Goal: Find specific page/section: Find specific page/section

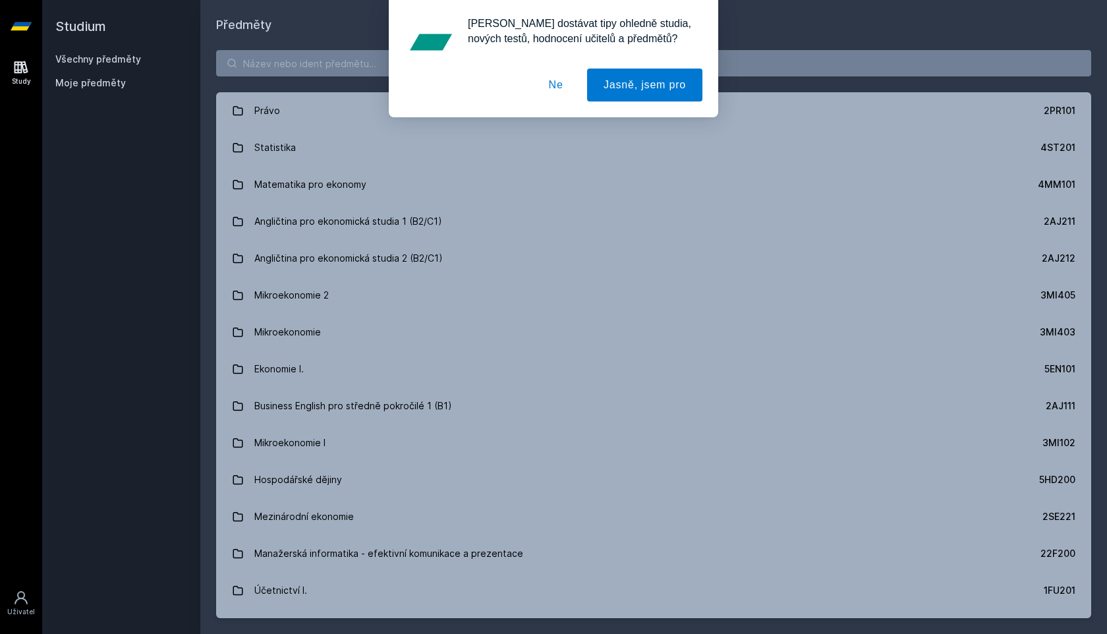
click at [274, 65] on div "[PERSON_NAME] dostávat tipy ohledně studia, nových testů, hodnocení učitelů a p…" at bounding box center [553, 58] width 1107 height 117
click at [562, 85] on button "Ne" at bounding box center [556, 85] width 47 height 33
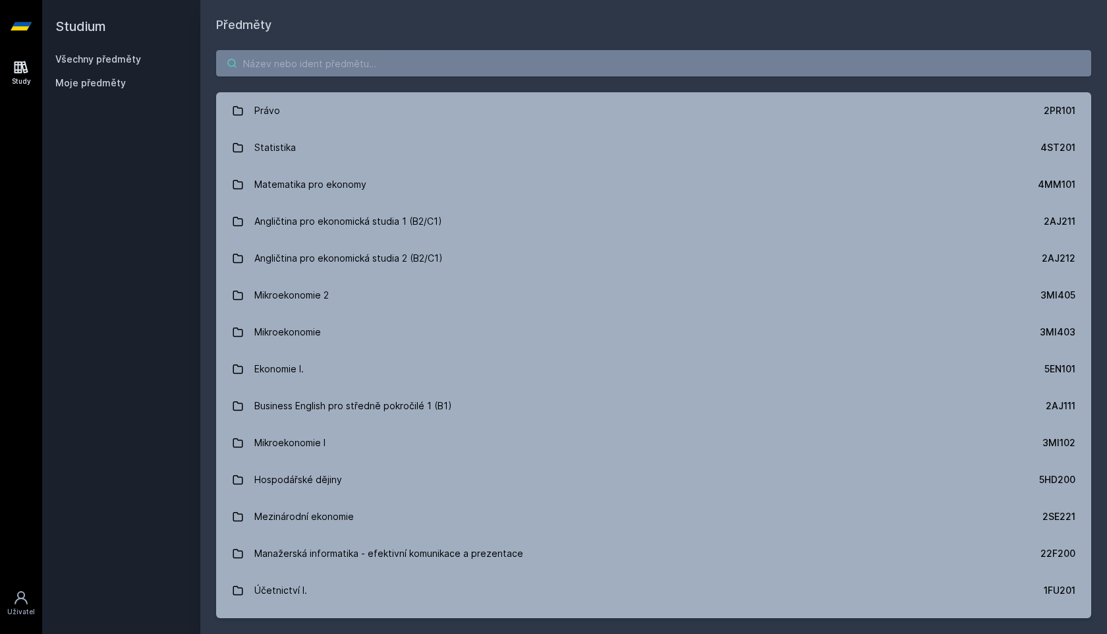
click at [512, 71] on input "search" at bounding box center [653, 63] width 875 height 26
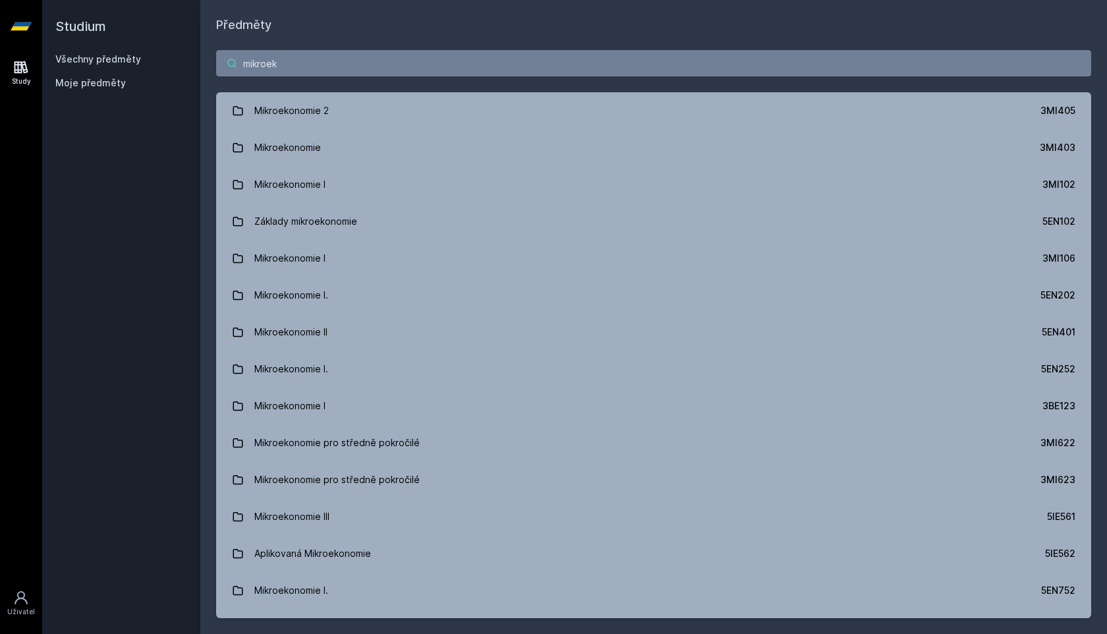
type input "mikroeko"
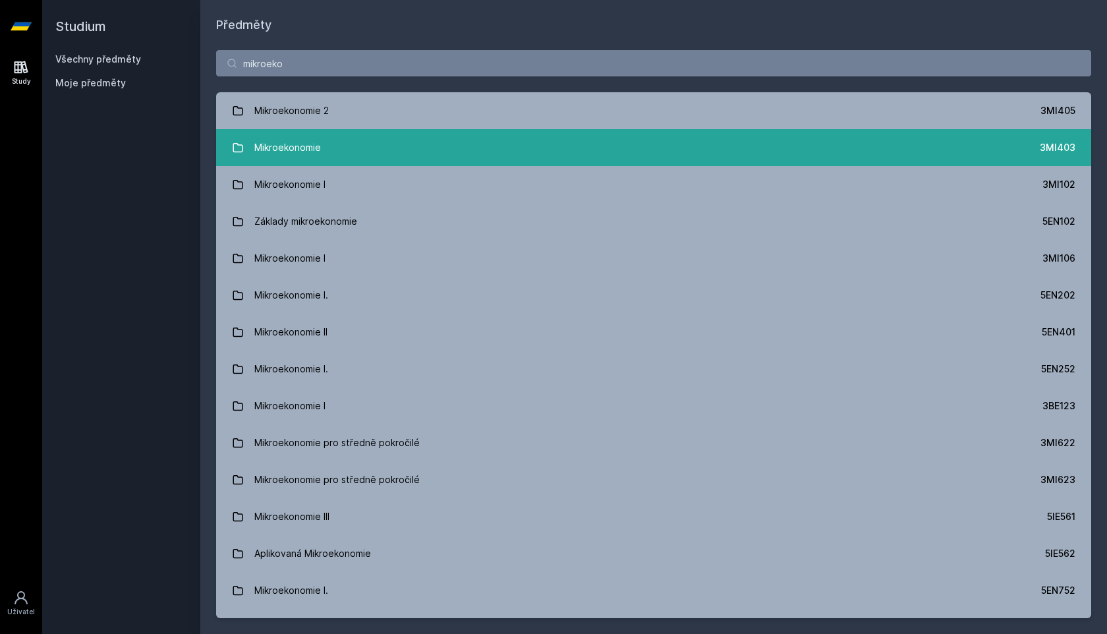
click at [326, 154] on link "Mikroekonomie 3MI403" at bounding box center [653, 147] width 875 height 37
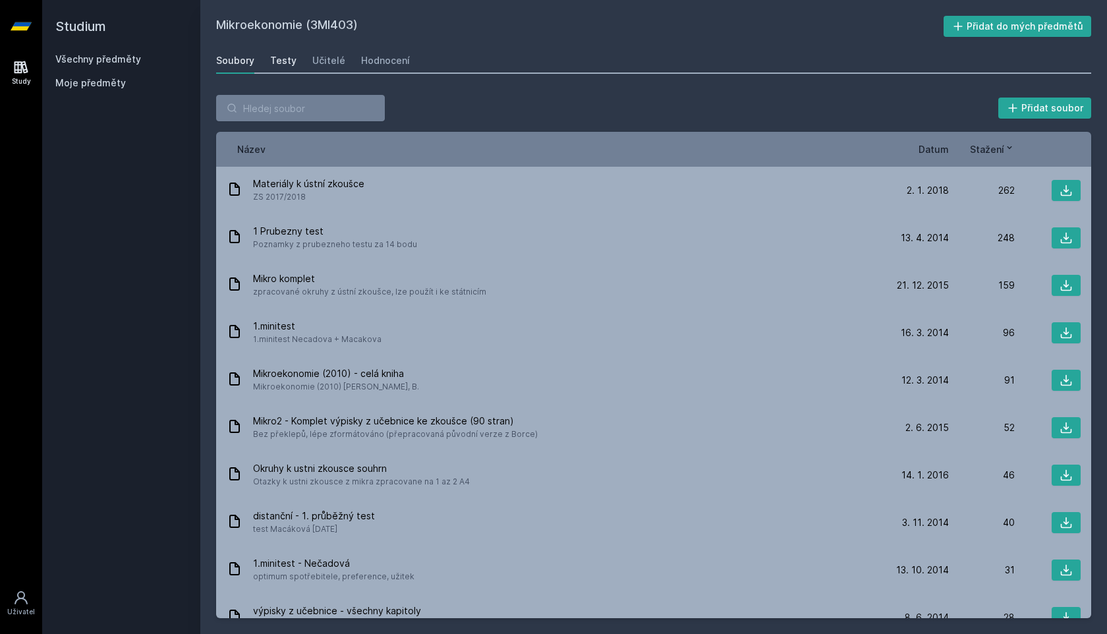
click at [282, 57] on div "Testy" at bounding box center [283, 60] width 26 height 13
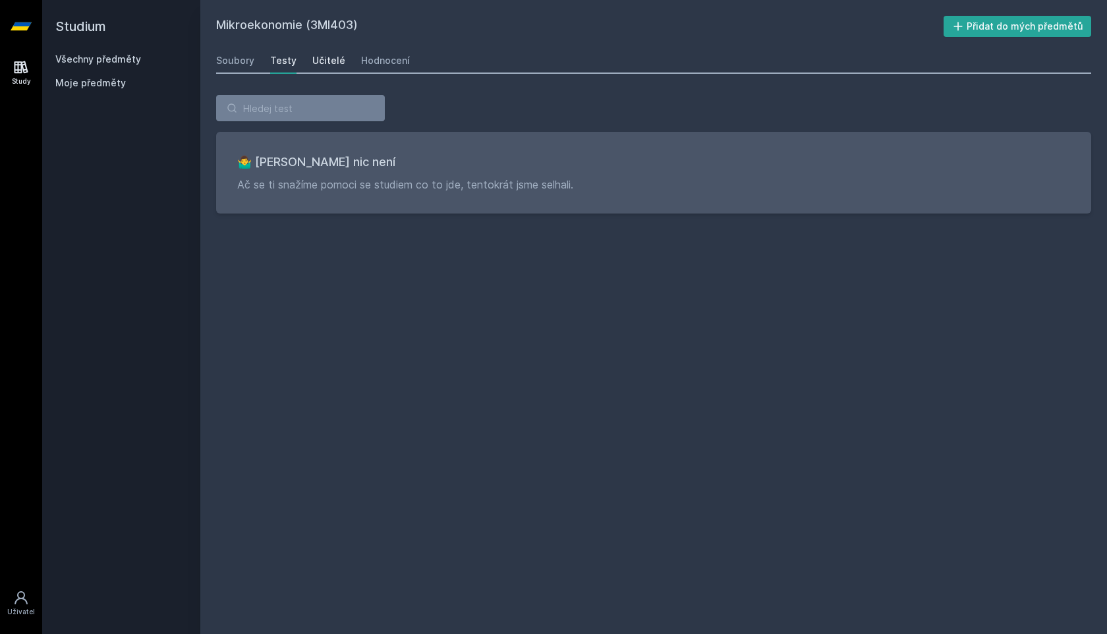
click at [332, 61] on div "Učitelé" at bounding box center [328, 60] width 33 height 13
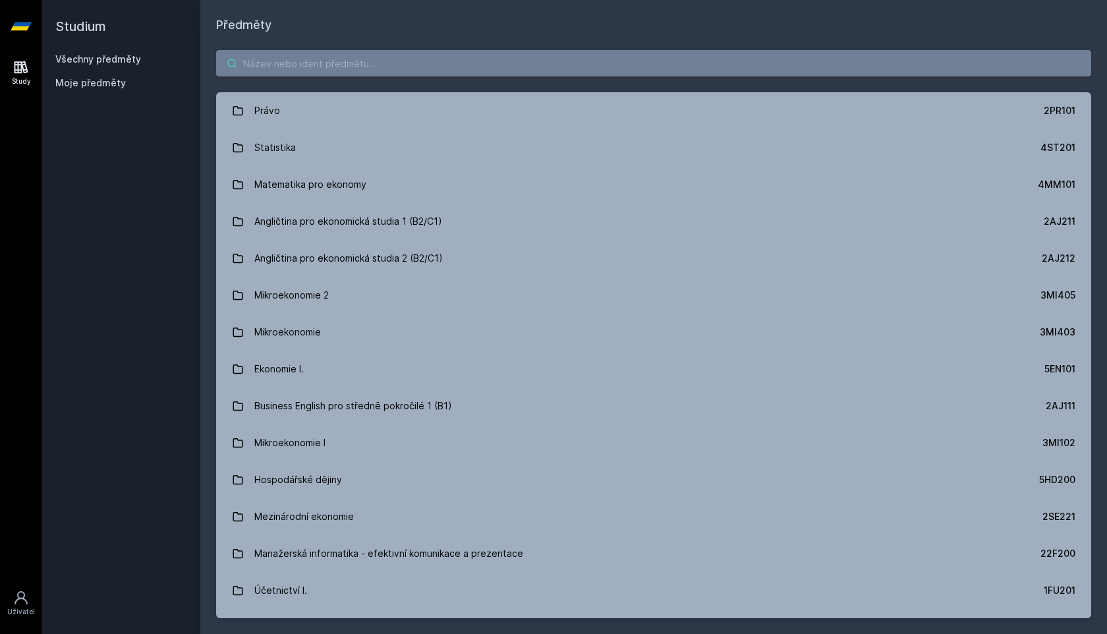
click at [305, 63] on input "search" at bounding box center [653, 63] width 875 height 26
paste input "3MI106"
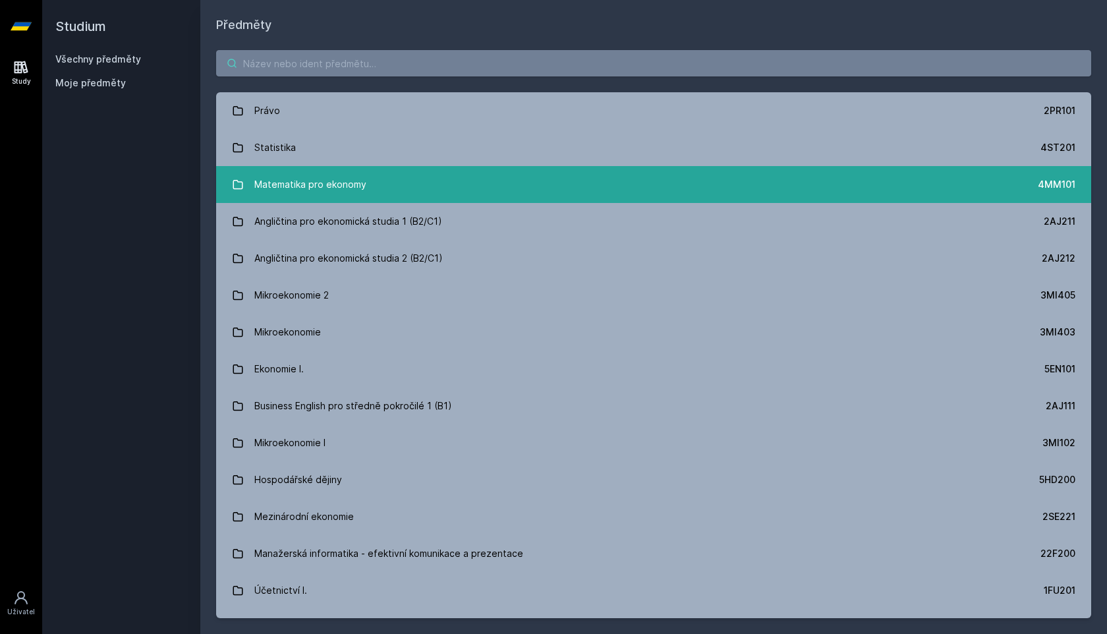
type input "3MI106"
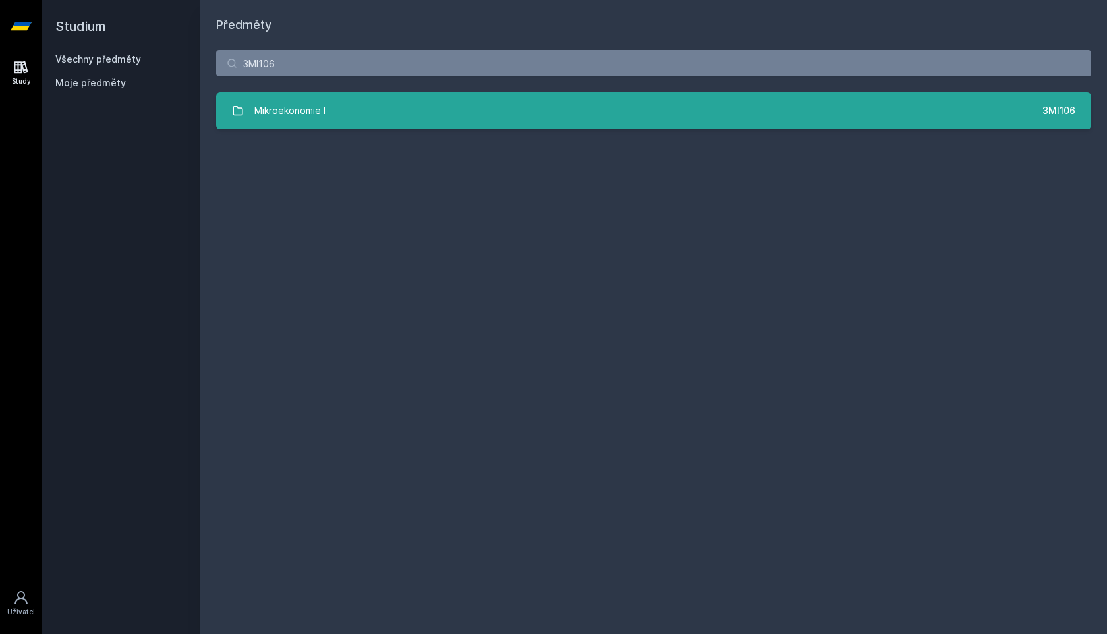
click at [399, 116] on link "Mikroekonomie I 3MI106" at bounding box center [653, 110] width 875 height 37
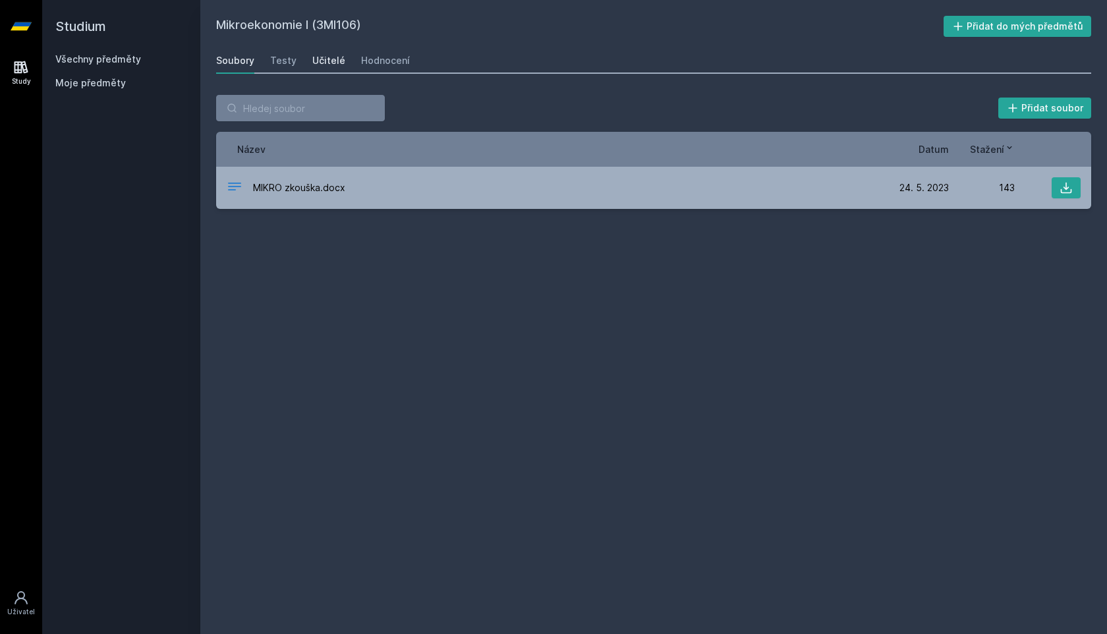
click at [317, 68] on link "Učitelé" at bounding box center [328, 60] width 33 height 26
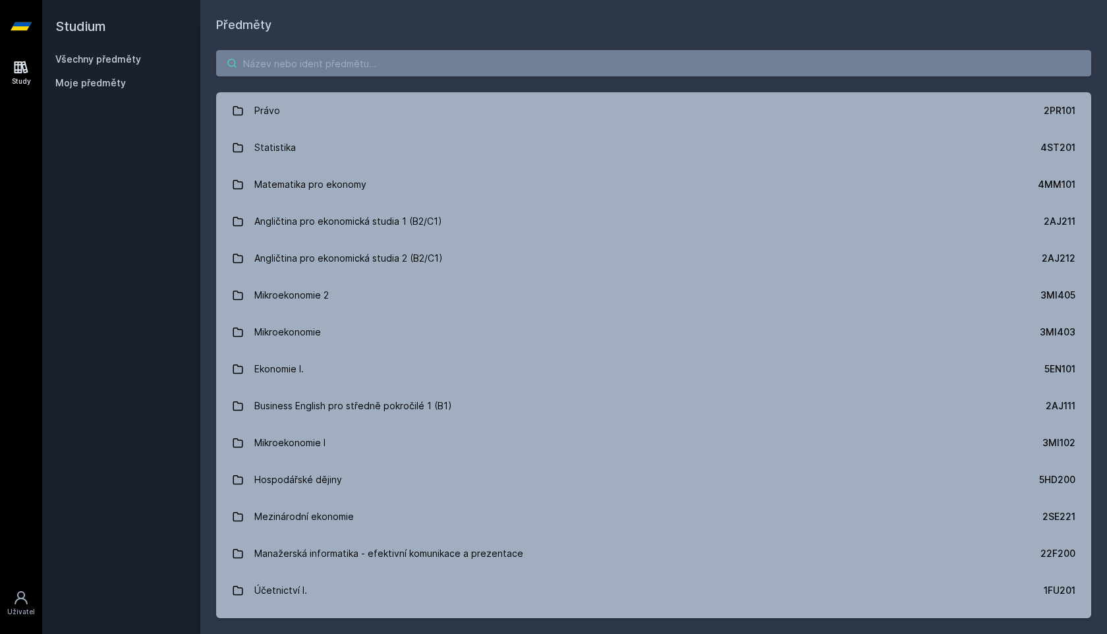
click at [339, 63] on input "search" at bounding box center [653, 63] width 875 height 26
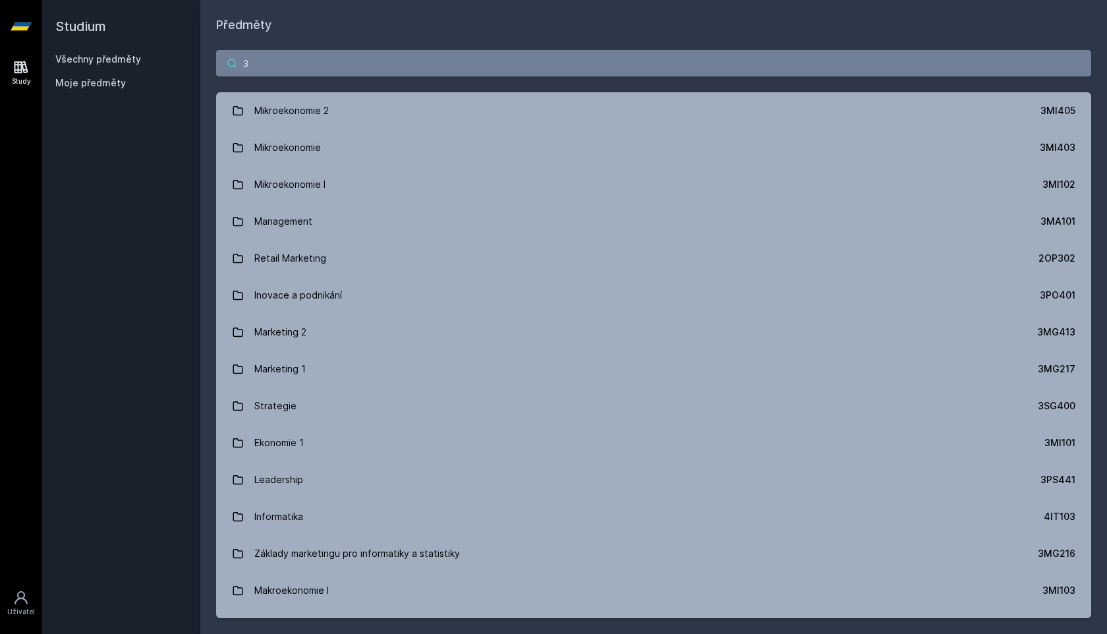
paste input "MA10"
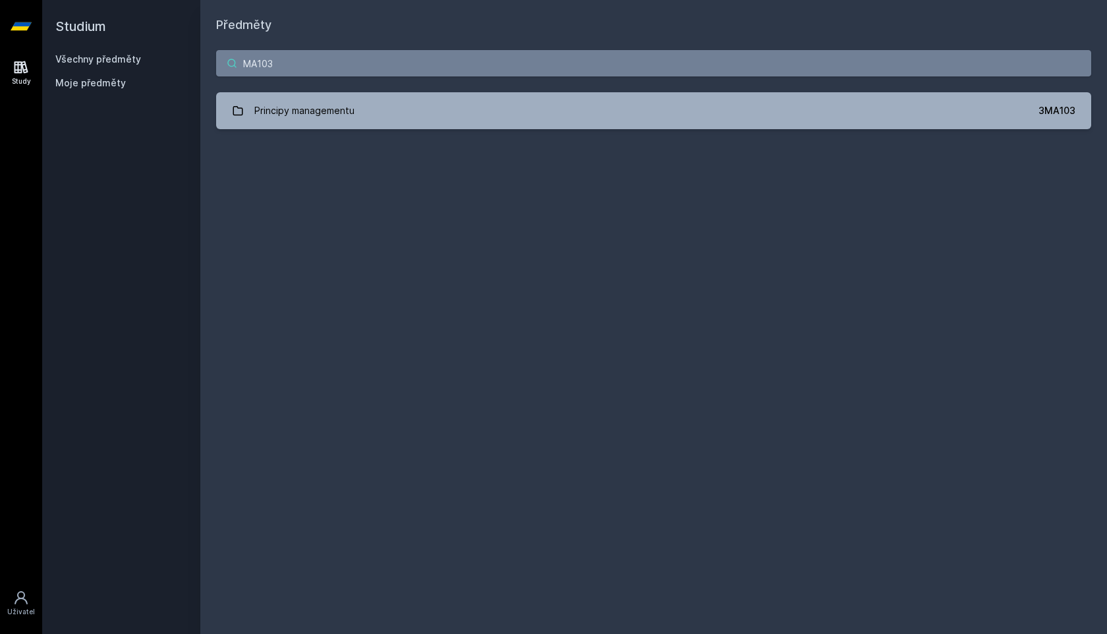
click at [245, 62] on input "MA103" at bounding box center [653, 63] width 875 height 26
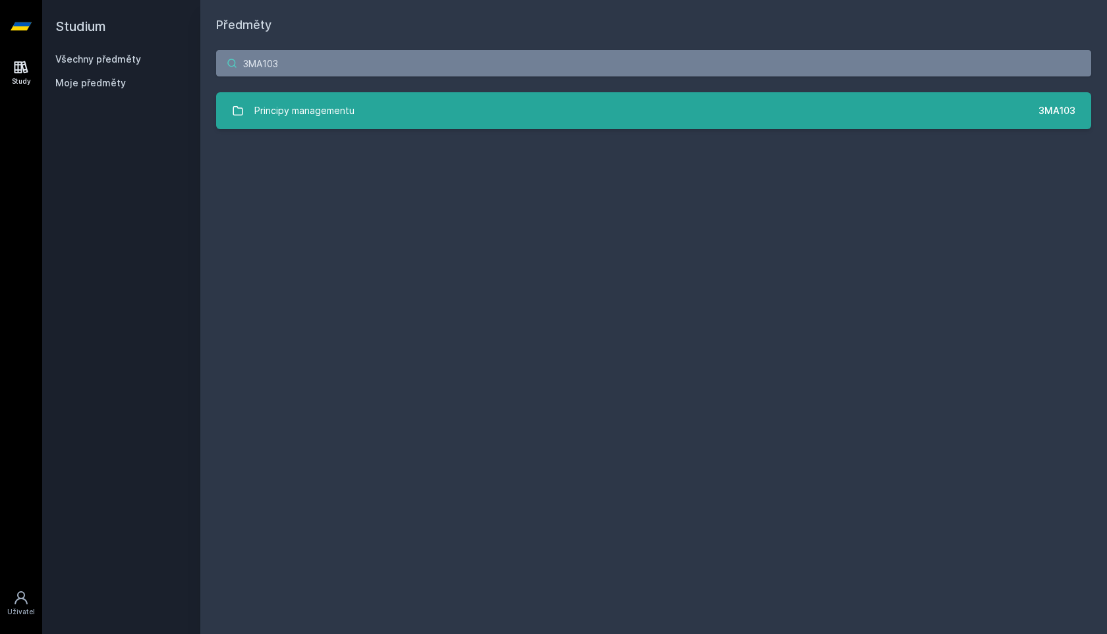
type input "3MA103"
click at [309, 119] on div "Principy managementu" at bounding box center [304, 111] width 100 height 26
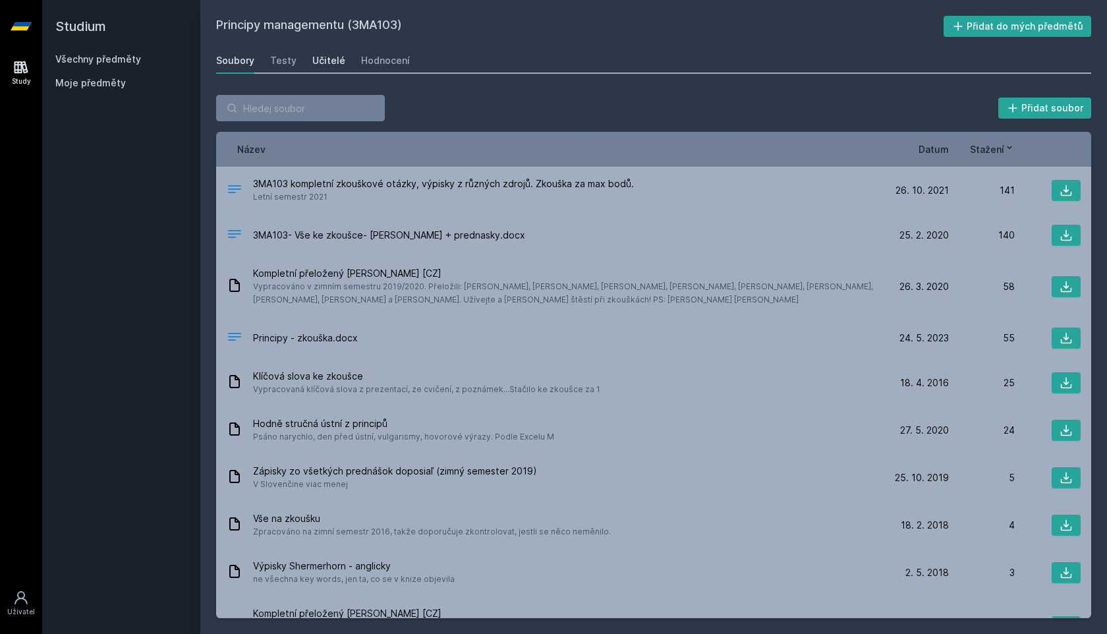
click at [313, 71] on link "Učitelé" at bounding box center [328, 60] width 33 height 26
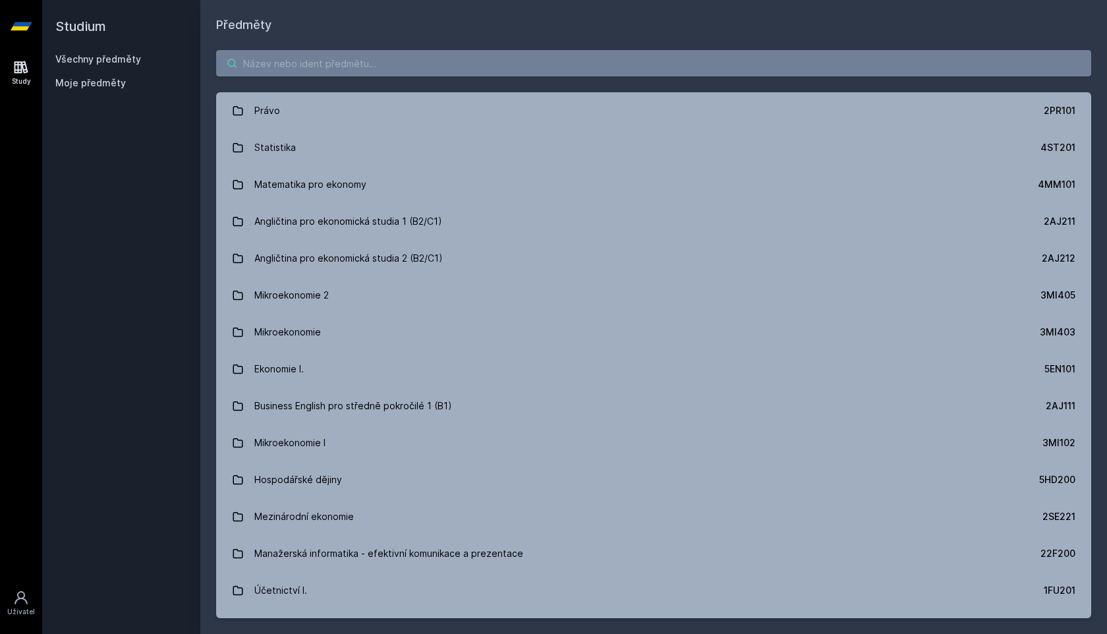
click at [272, 69] on input "search" at bounding box center [653, 63] width 875 height 26
paste input "JM 252A (JM) 2AJ212"
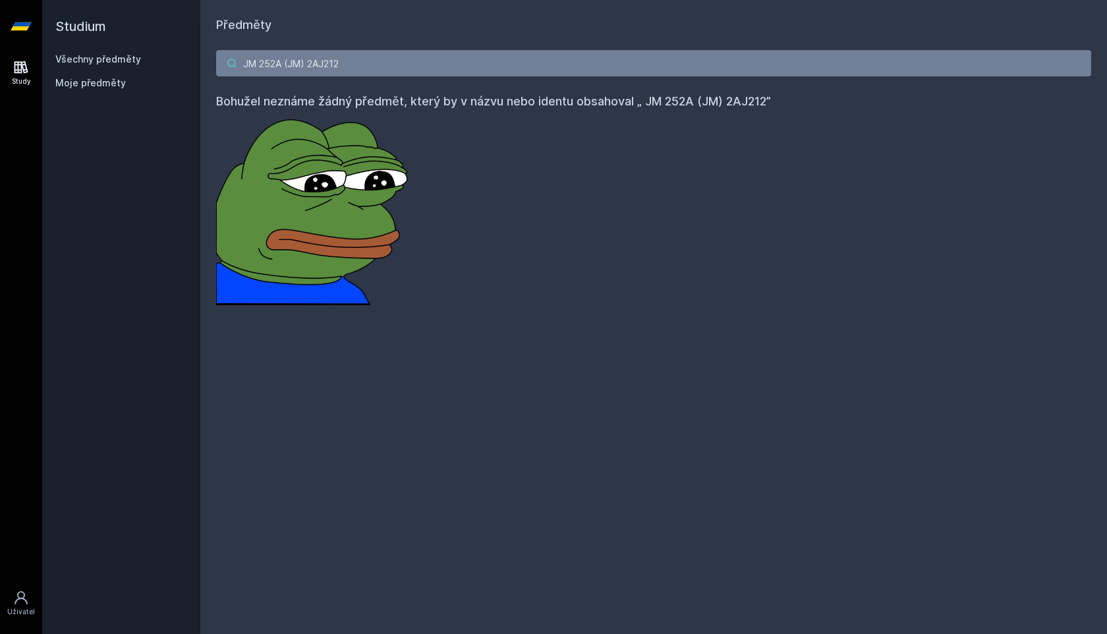
drag, startPoint x: 324, startPoint y: 59, endPoint x: 185, endPoint y: 53, distance: 139.2
click at [185, 53] on div "Studium Všechny předměty Moje předměty Předměty JM 252A (JM) 2AJ212 Bohužel nez…" at bounding box center [574, 317] width 1065 height 634
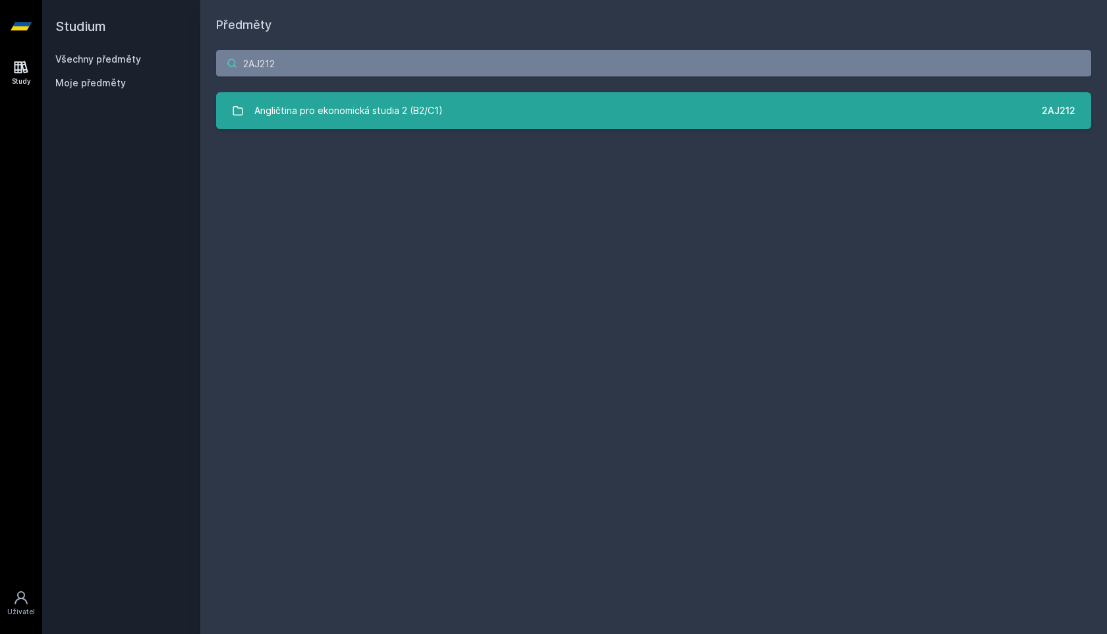
type input "2AJ212"
click at [305, 111] on div "Angličtina pro ekonomická studia 2 (B2/C1)" at bounding box center [348, 111] width 189 height 26
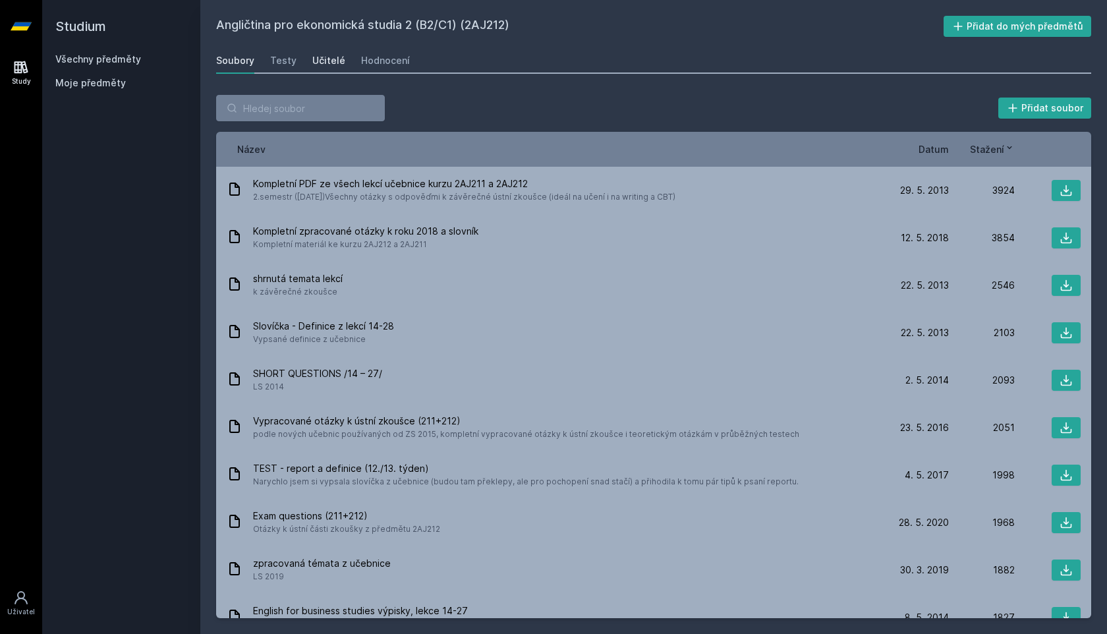
click at [324, 64] on div "Učitelé" at bounding box center [328, 60] width 33 height 13
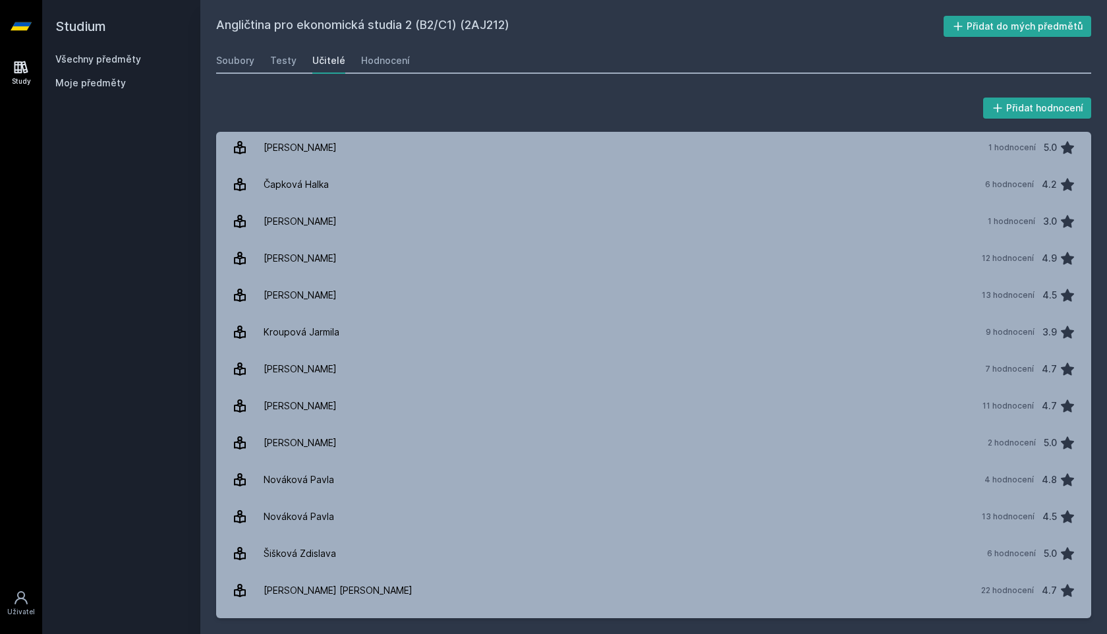
scroll to position [104, 0]
